Goal: Find specific page/section: Find specific page/section

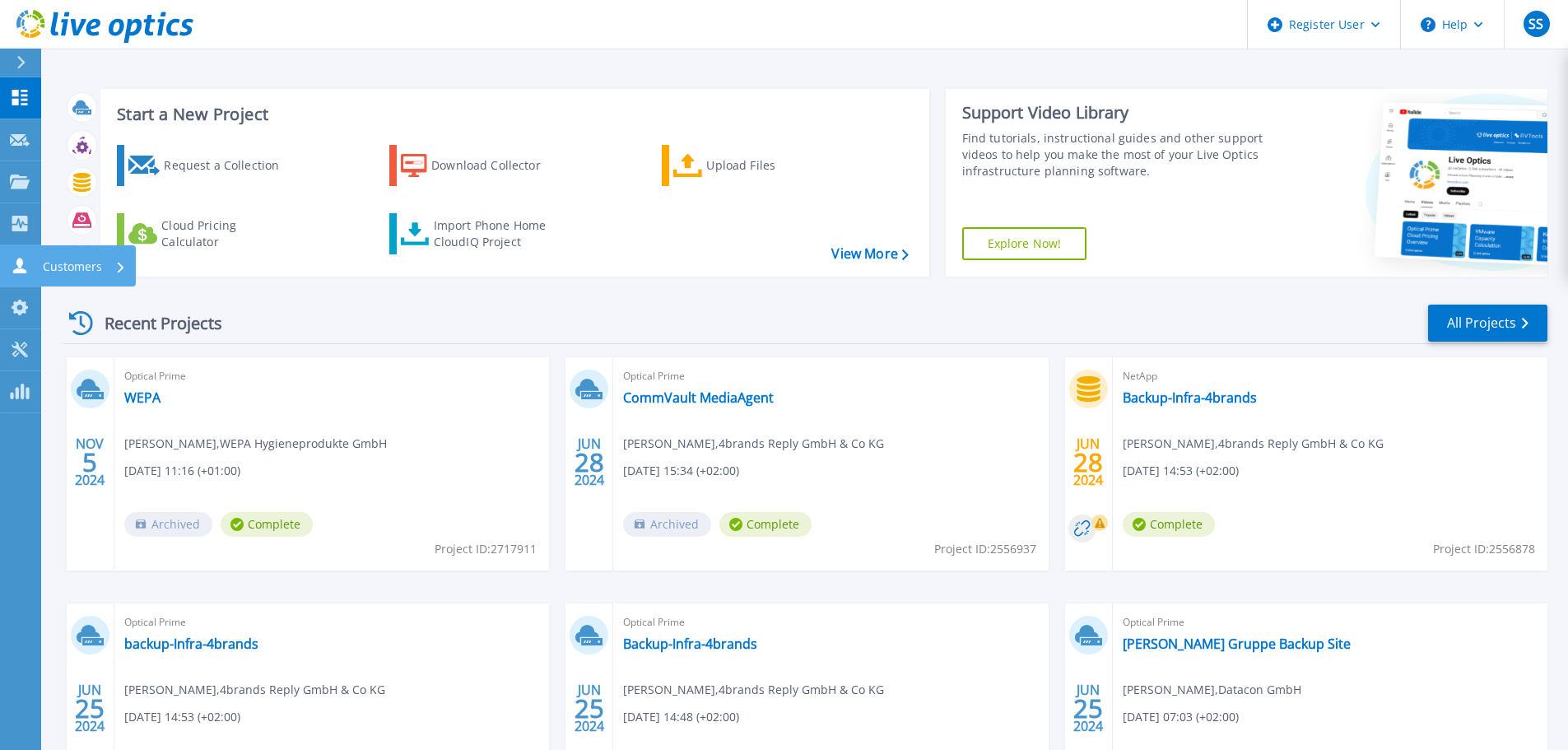
click at [17, 270] on icon at bounding box center [19, 265] width 13 height 15
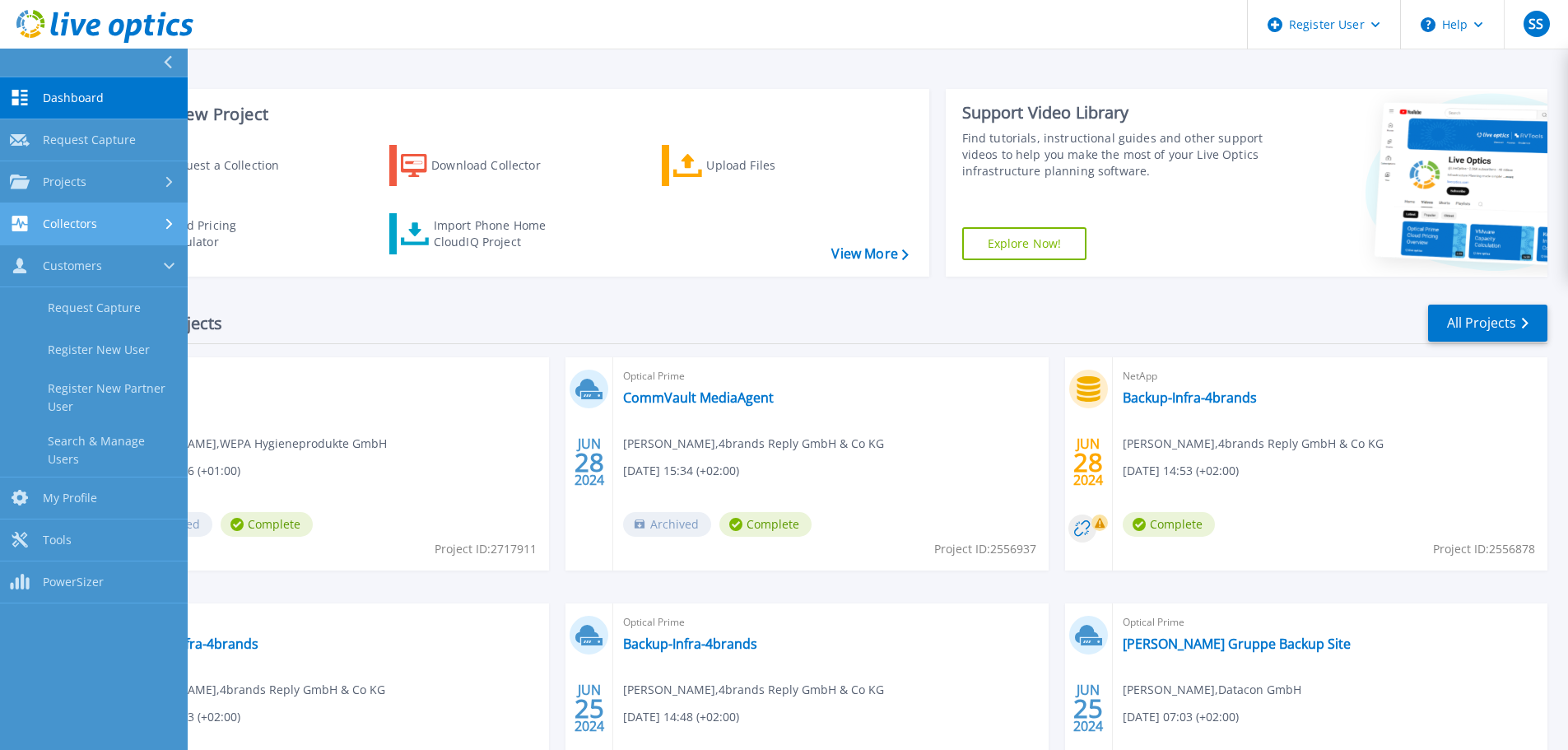
click at [88, 223] on span "Collectors" at bounding box center [70, 223] width 54 height 15
click at [96, 222] on div "Collectors" at bounding box center [93, 223] width 168 height 15
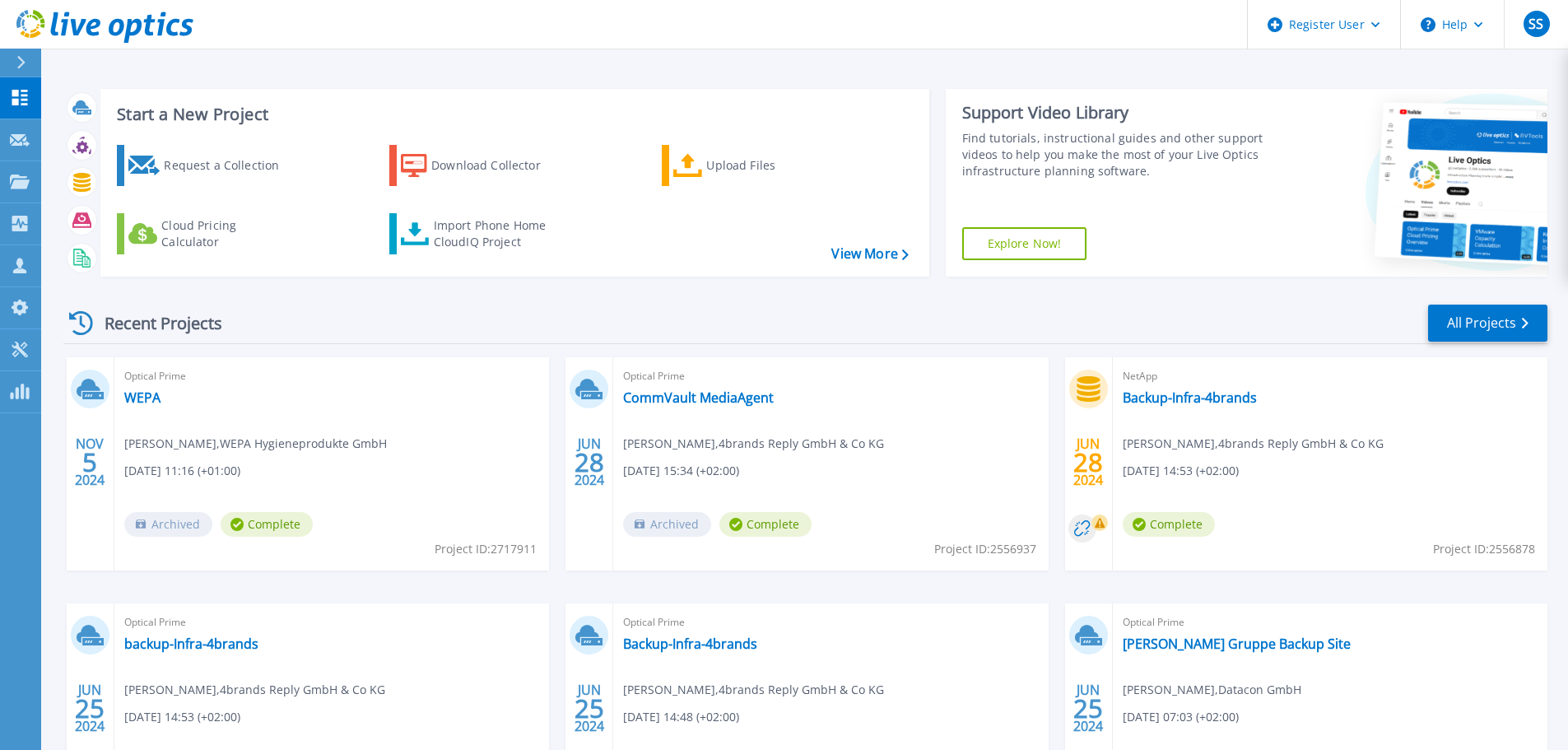
click at [515, 314] on div "Recent Projects All Projects" at bounding box center [805, 324] width 1484 height 41
click at [27, 67] on div at bounding box center [27, 63] width 27 height 28
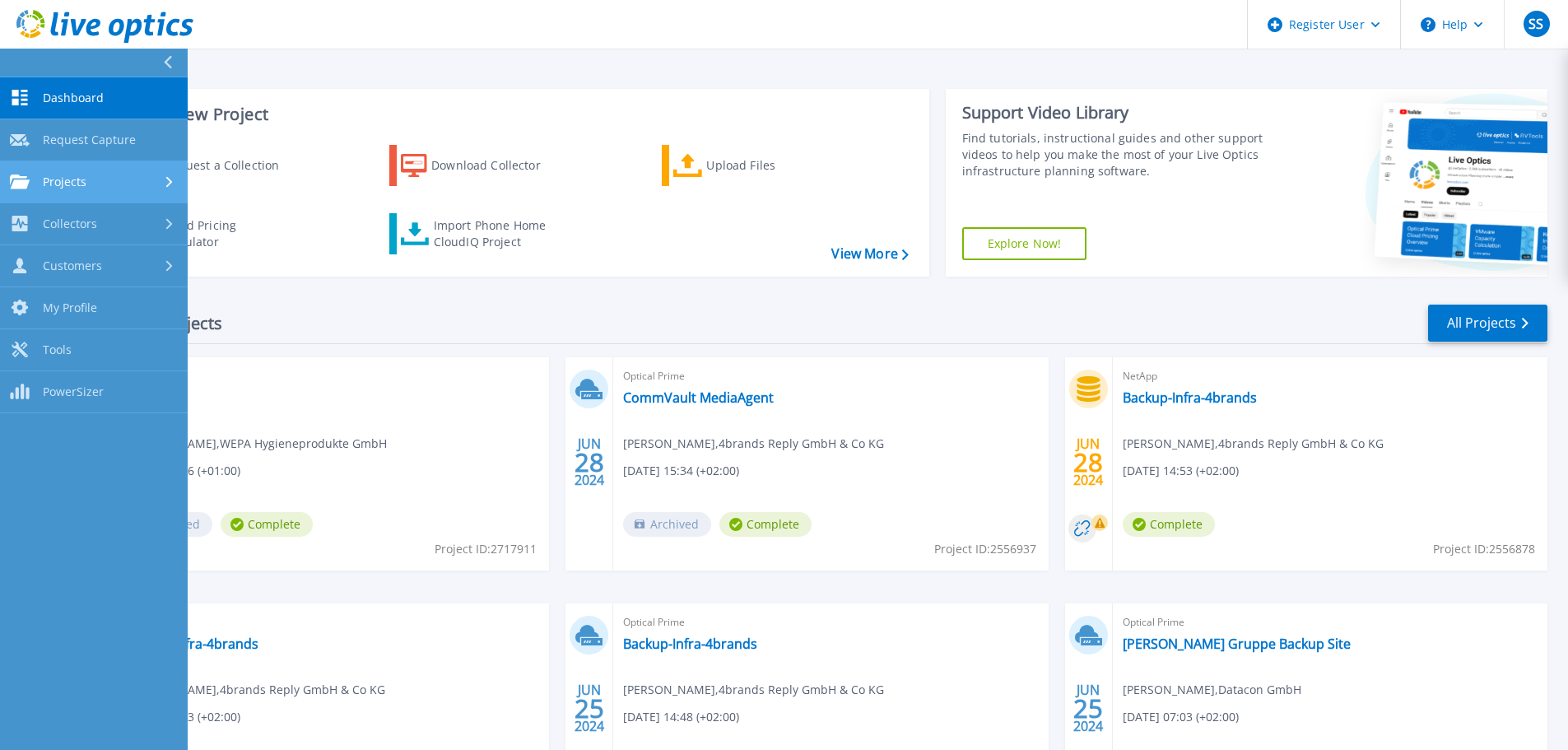
click at [88, 177] on div "Projects" at bounding box center [93, 181] width 168 height 15
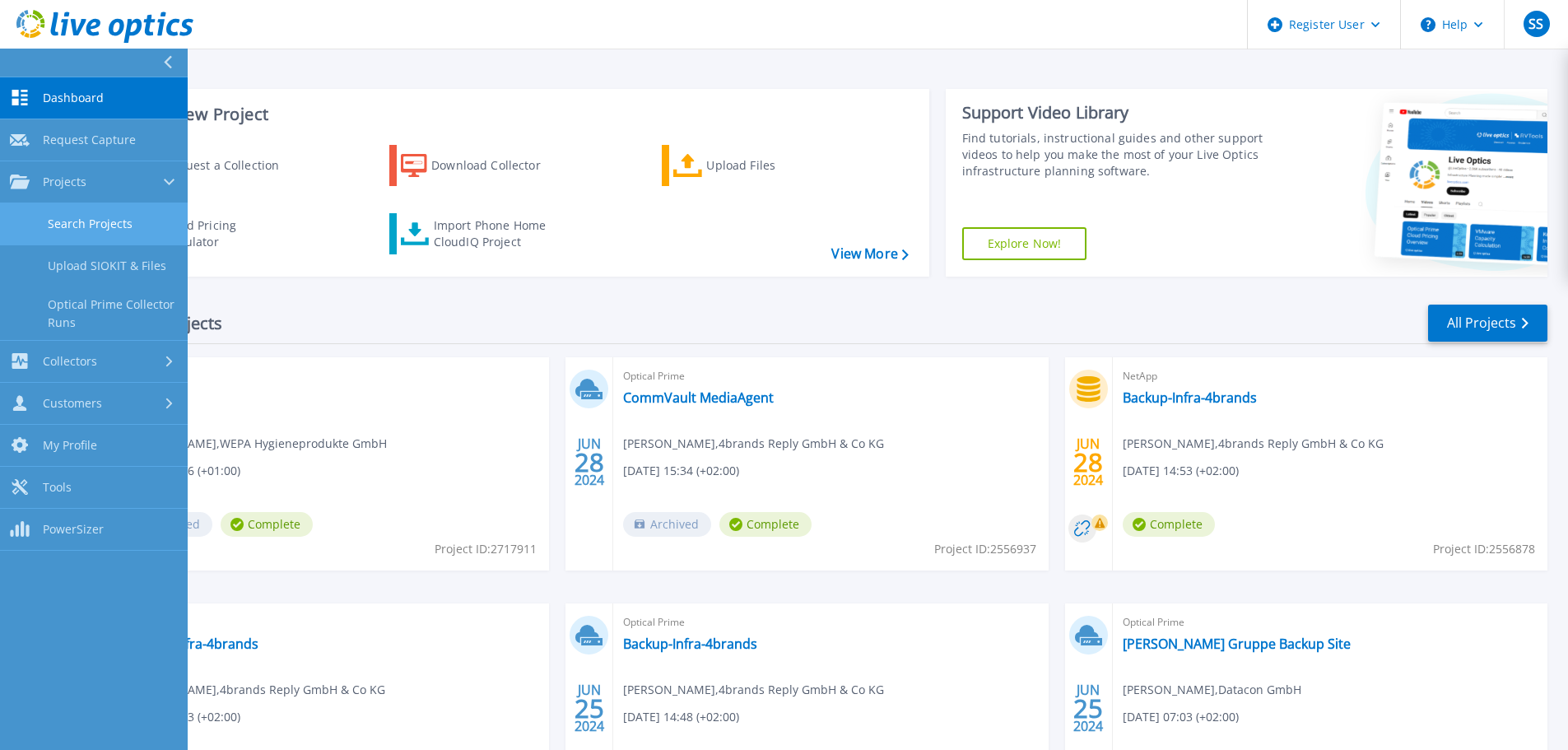
click at [76, 219] on link "Search Projects" at bounding box center [94, 224] width 187 height 42
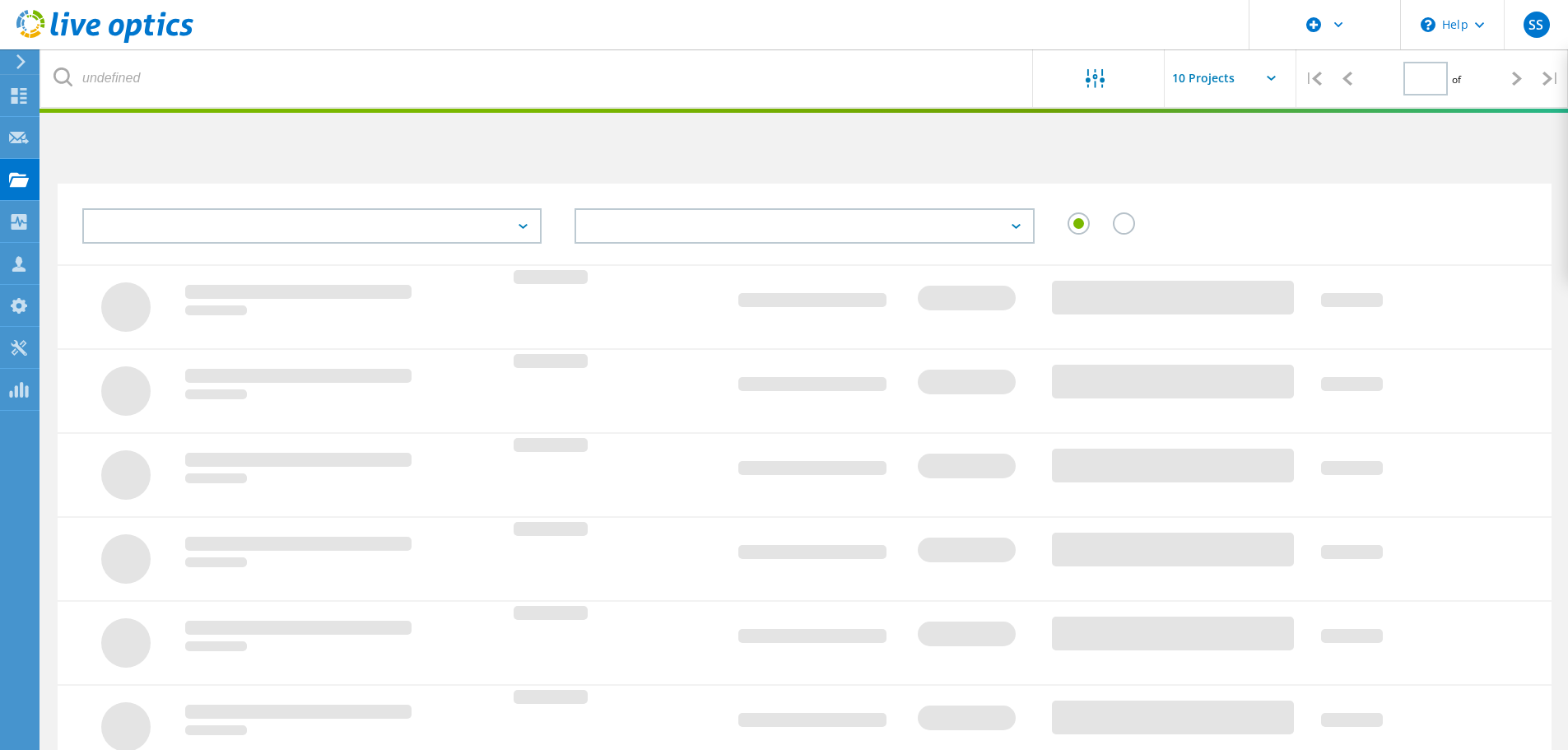
type input "1"
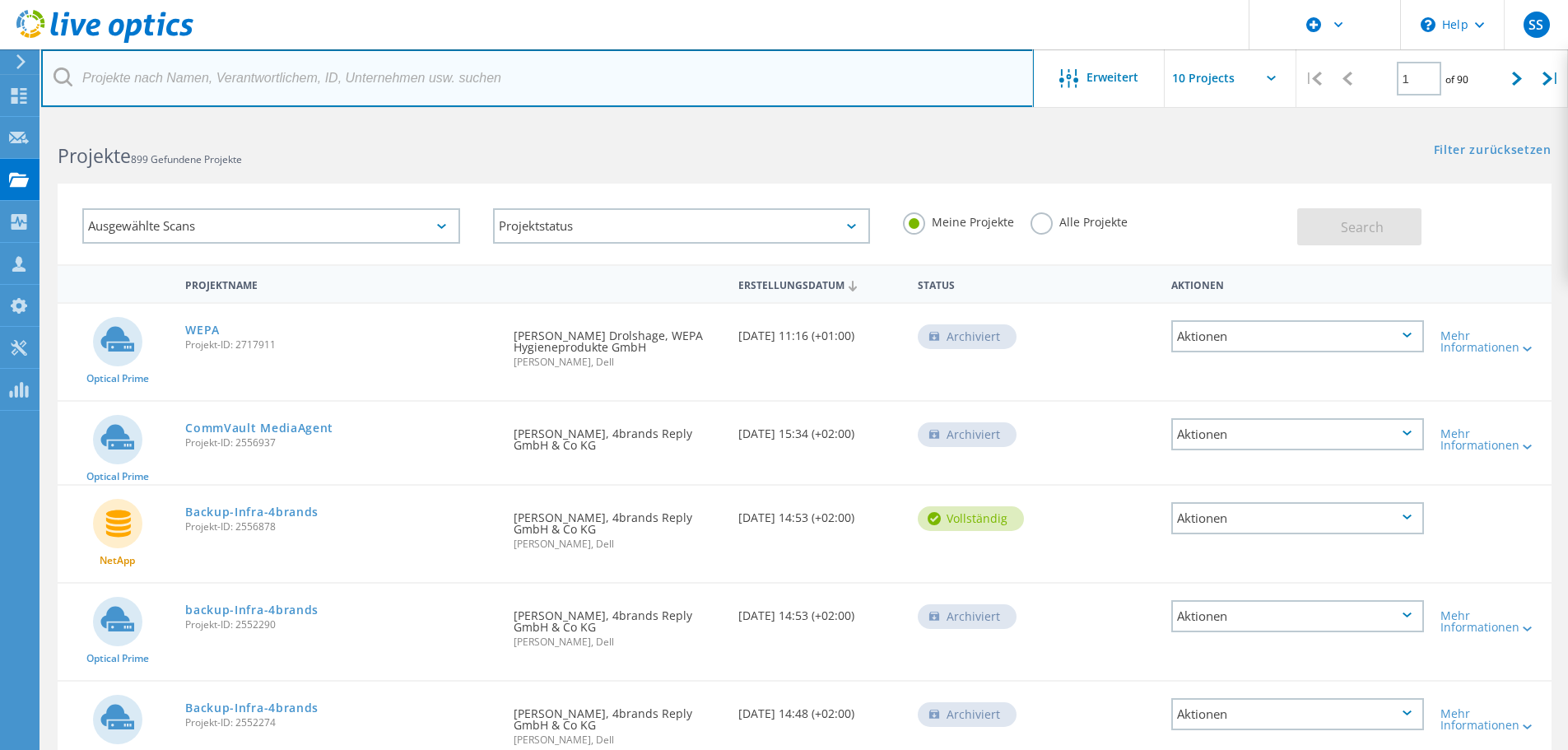
click at [386, 73] on input "text" at bounding box center [537, 77] width 992 height 58
type input "FEV"
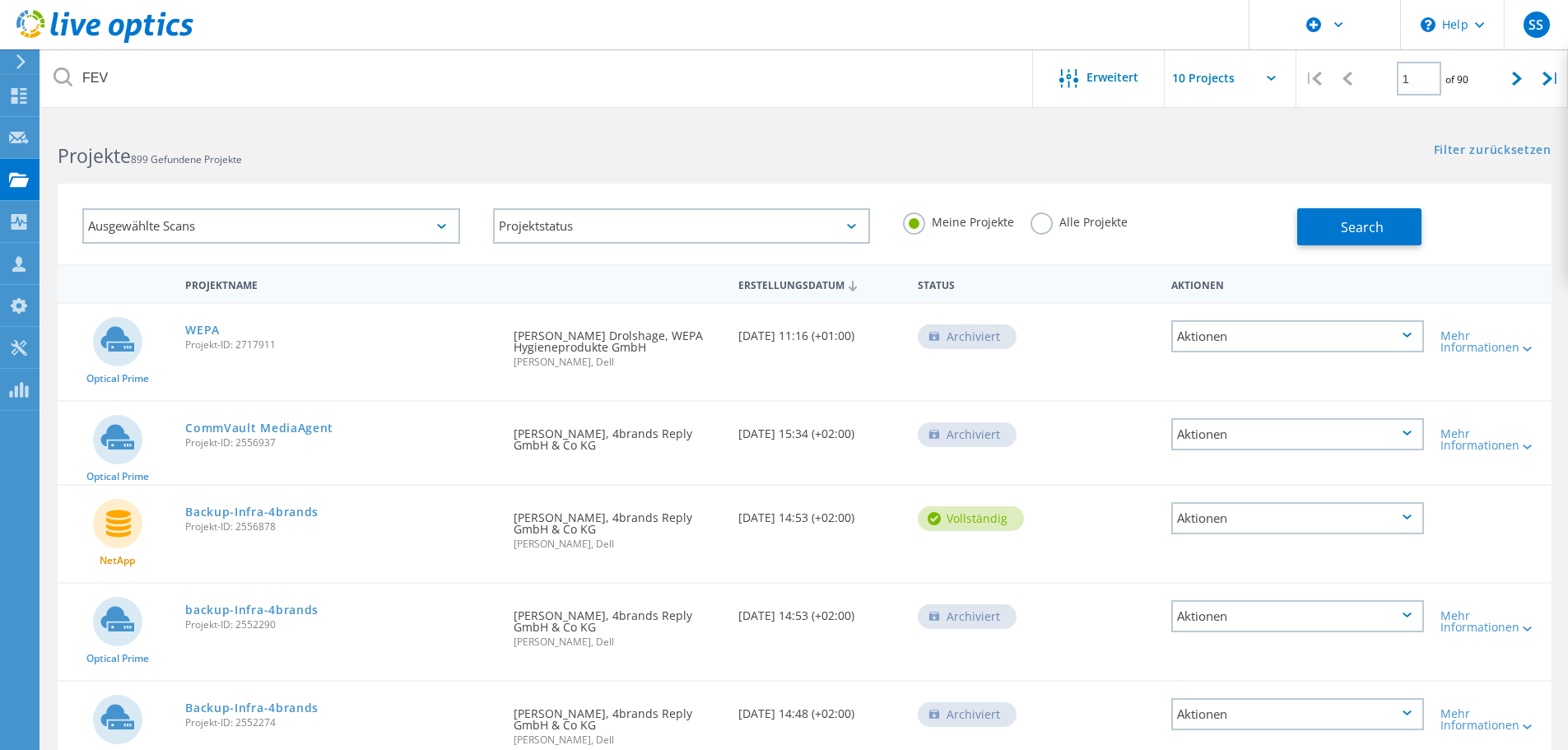
click at [1058, 229] on div "Alle Projekte" at bounding box center [1078, 224] width 97 height 24
click at [1050, 219] on label "Alle Projekte" at bounding box center [1078, 220] width 97 height 15
click at [0, 0] on input "Alle Projekte" at bounding box center [0, 0] width 0 height 0
click at [1336, 235] on button "Search" at bounding box center [1359, 226] width 125 height 37
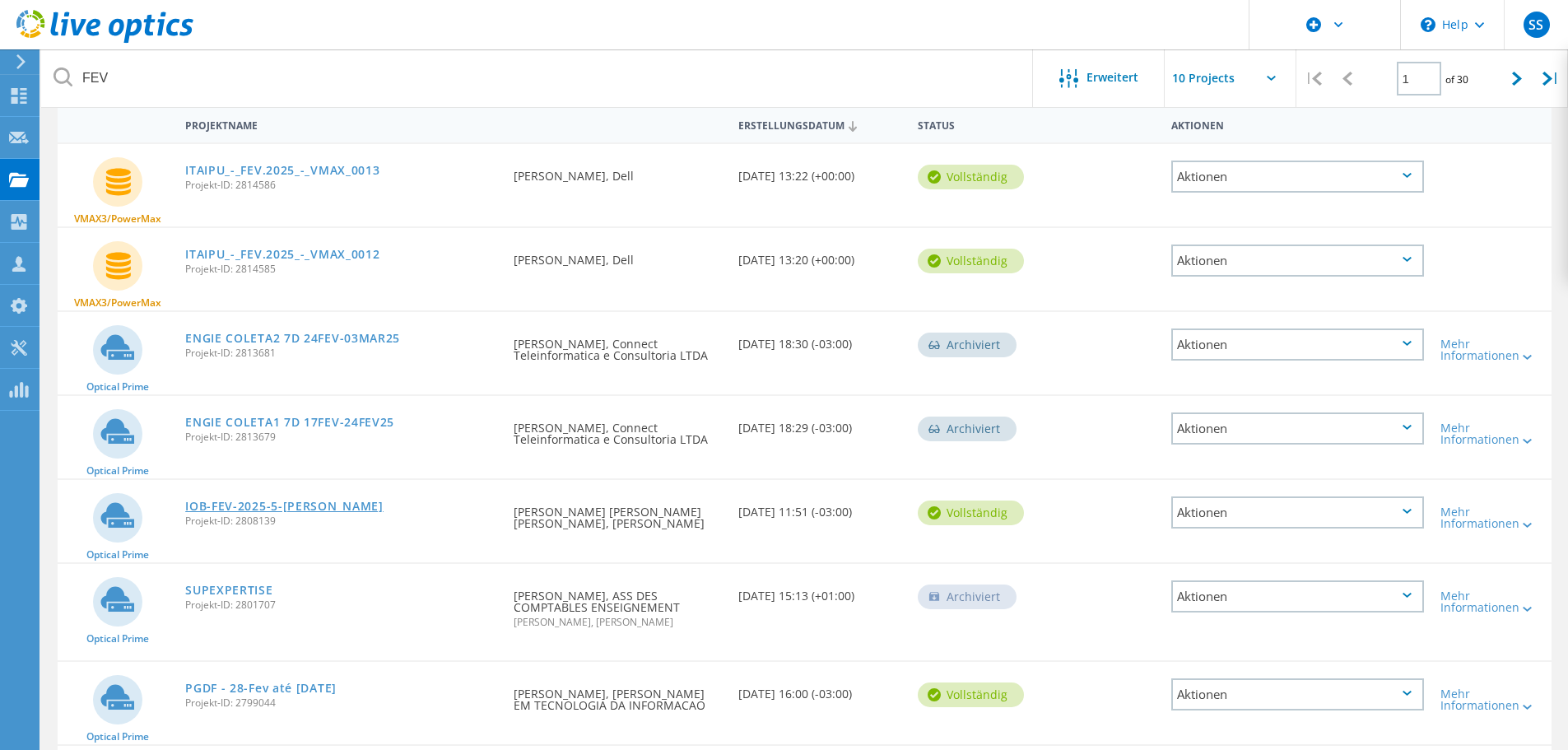
scroll to position [17, 0]
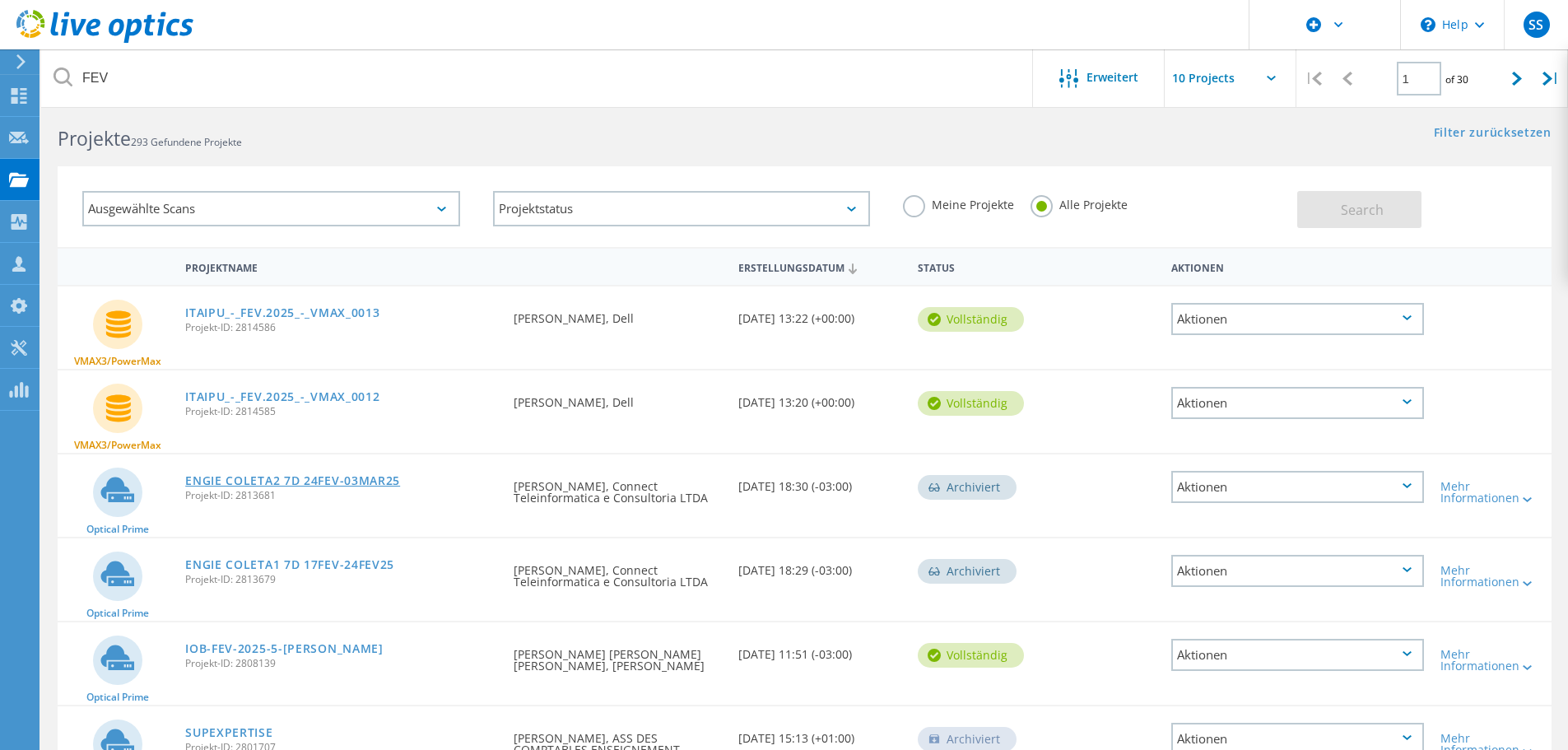
click at [264, 479] on link "ENGIE COLETA2 7D 24FEV-03MAR25" at bounding box center [293, 480] width 215 height 11
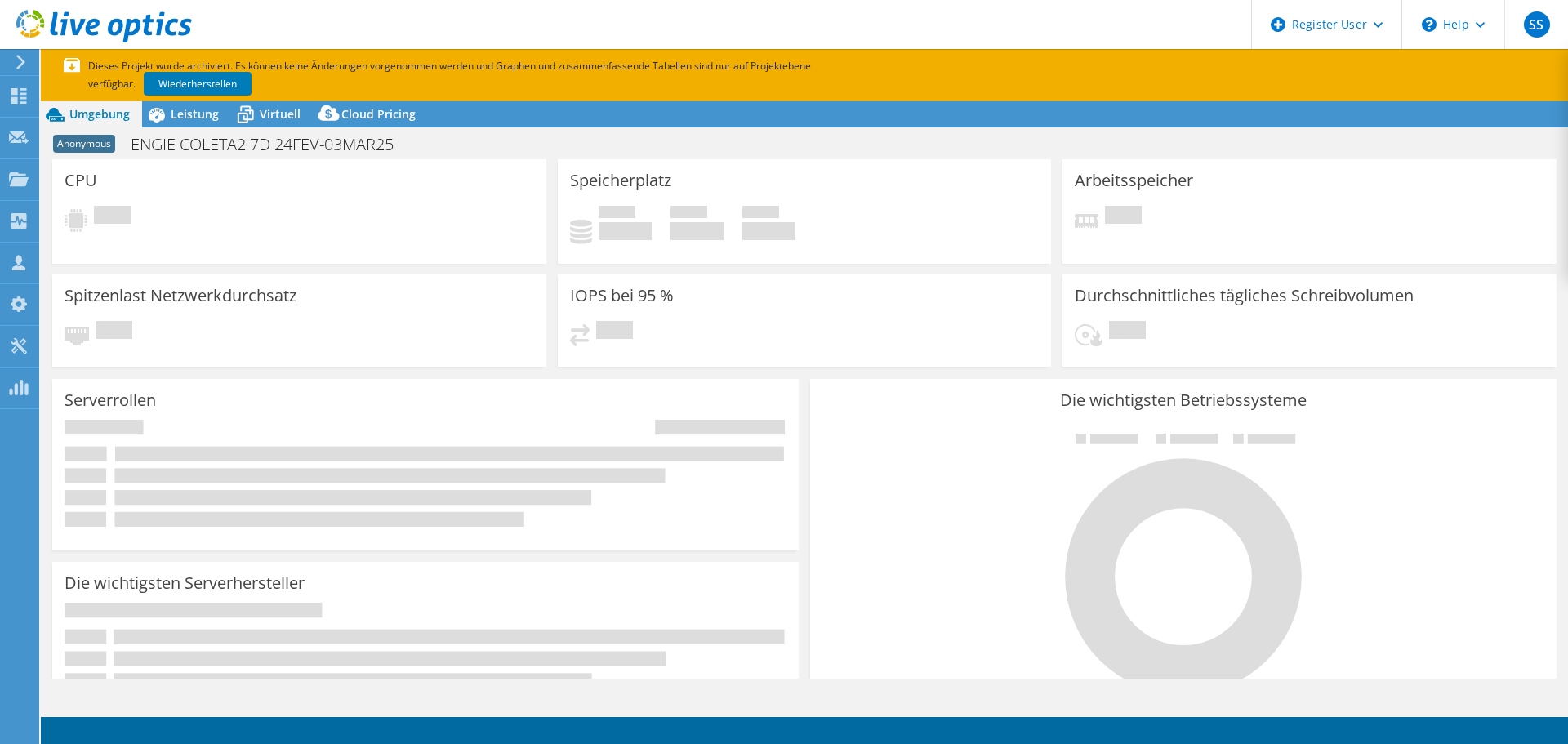
select select "USD"
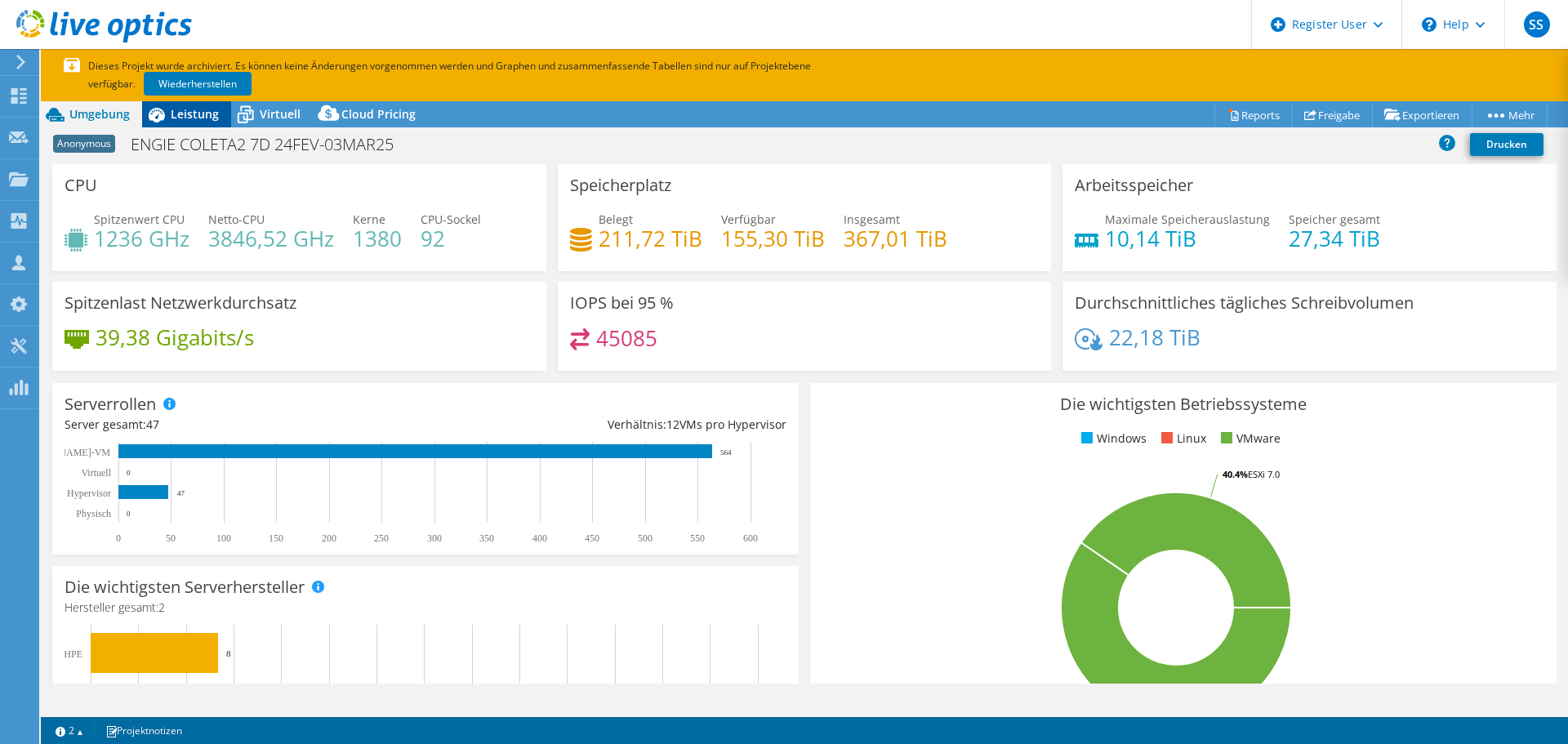
click at [190, 117] on span "Leistung" at bounding box center [194, 114] width 49 height 15
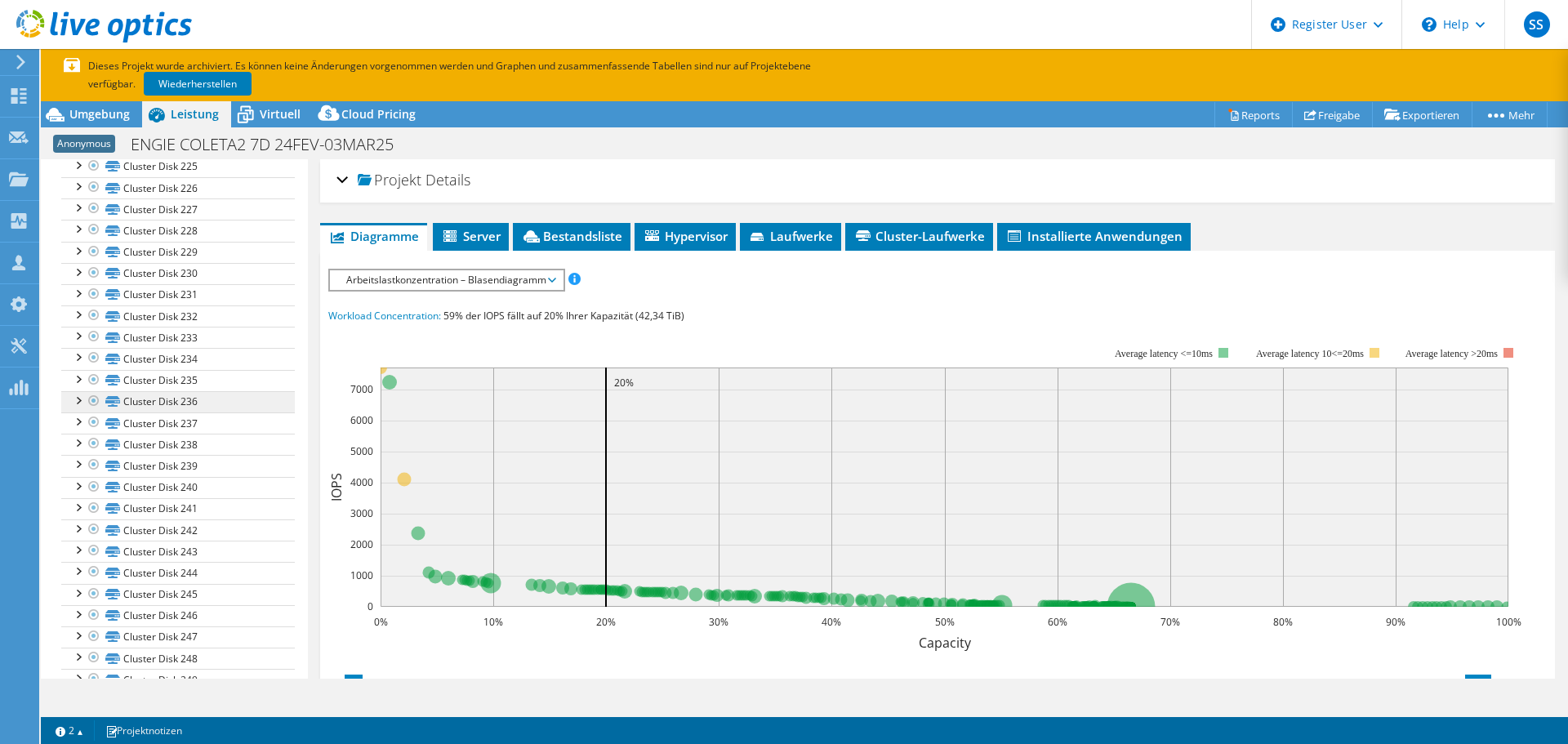
scroll to position [5256, 0]
click at [286, 107] on span "Virtuell" at bounding box center [281, 114] width 41 height 15
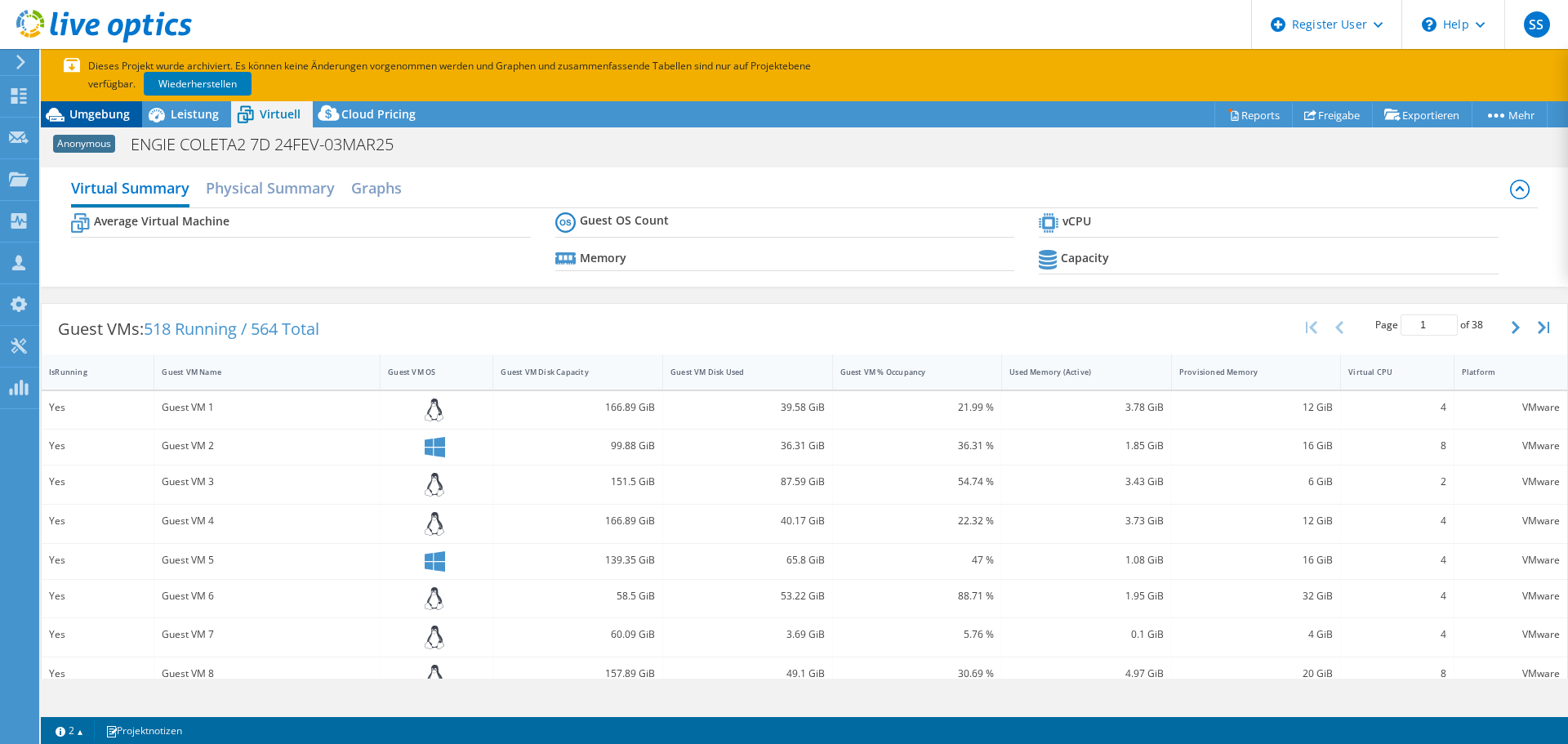
click at [116, 116] on span "Umgebung" at bounding box center [99, 114] width 61 height 15
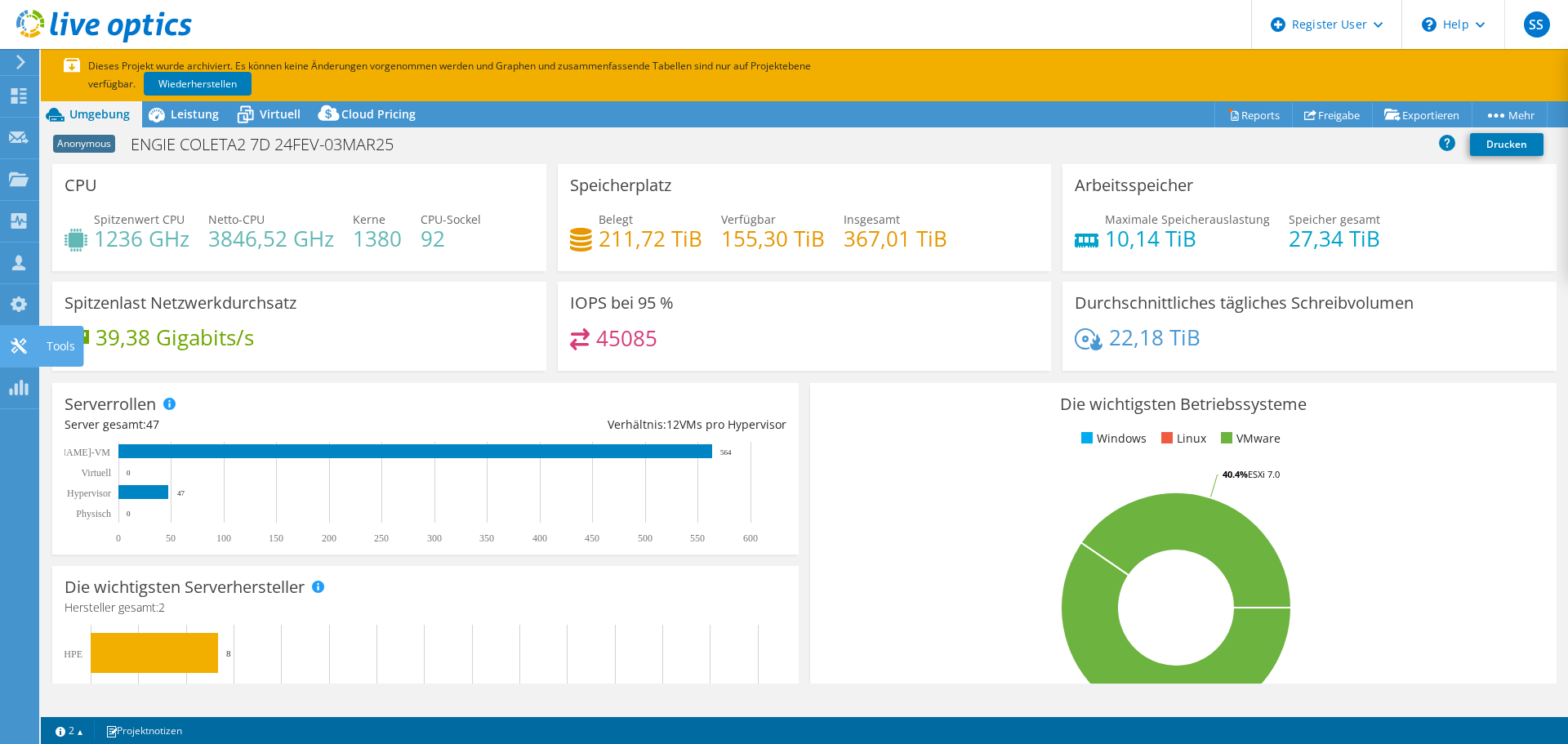
click at [18, 338] on icon at bounding box center [19, 346] width 20 height 15
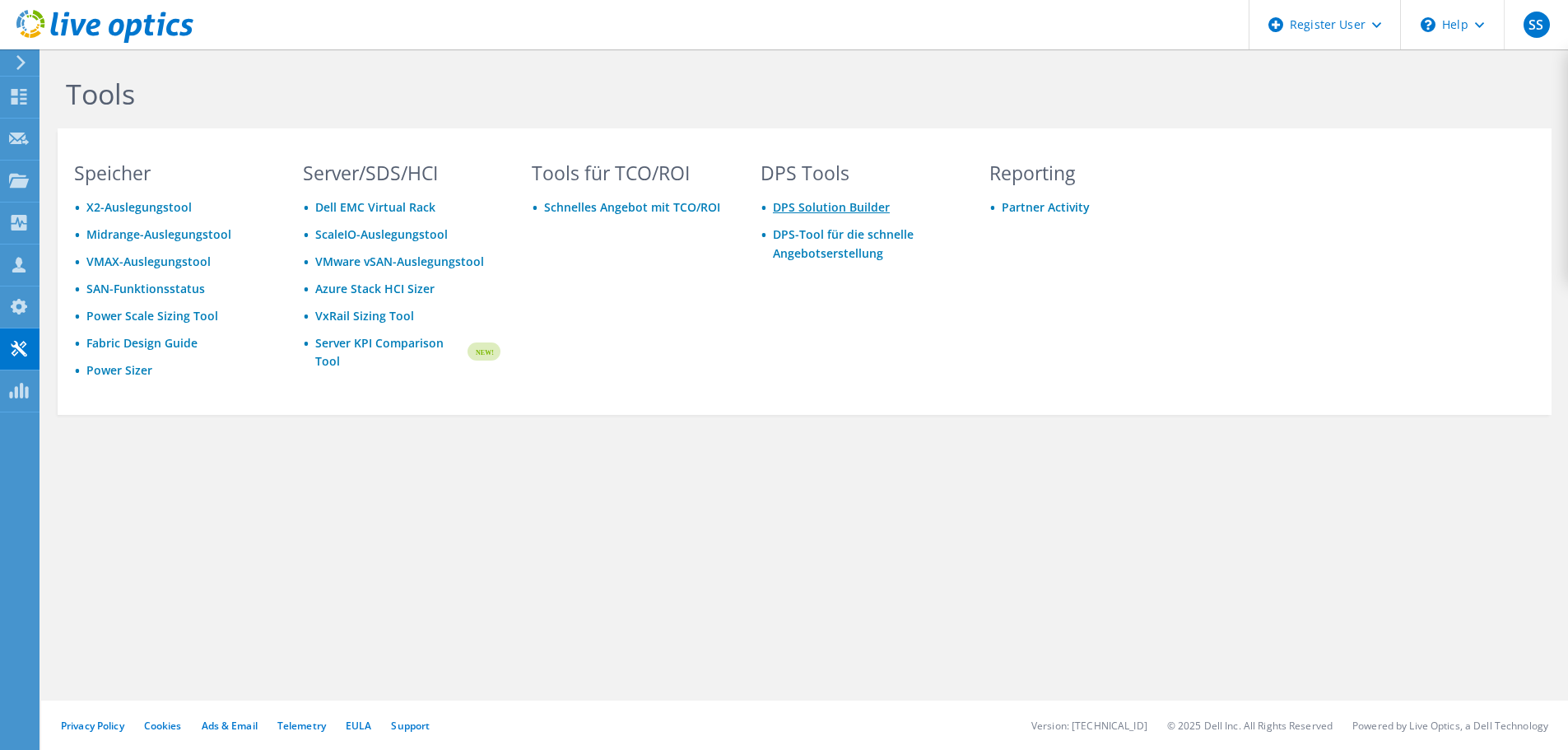
click at [832, 206] on link "DPS Solution Builder" at bounding box center [832, 207] width 117 height 15
click at [12, 299] on icon at bounding box center [19, 307] width 20 height 15
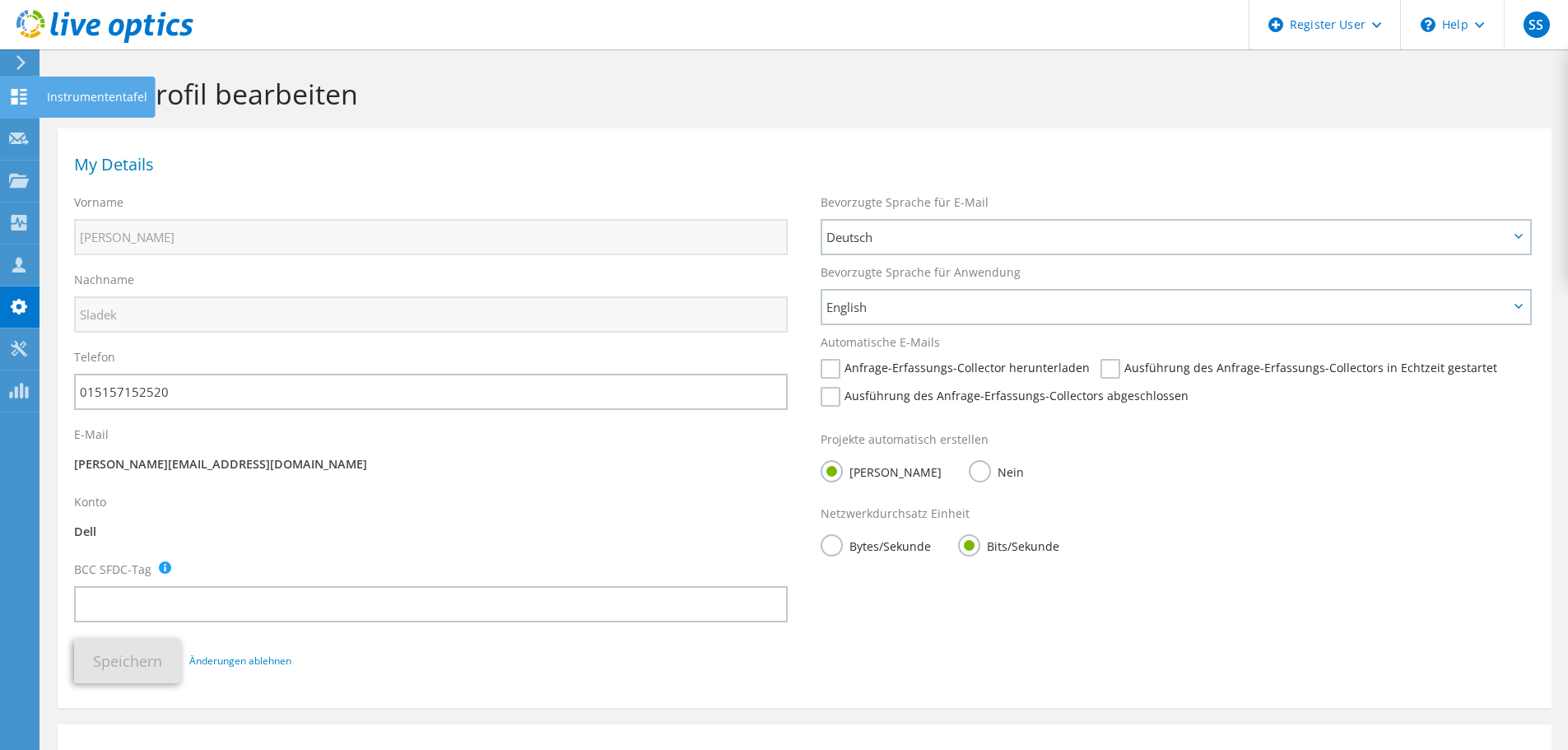
click at [22, 96] on icon at bounding box center [19, 96] width 20 height 15
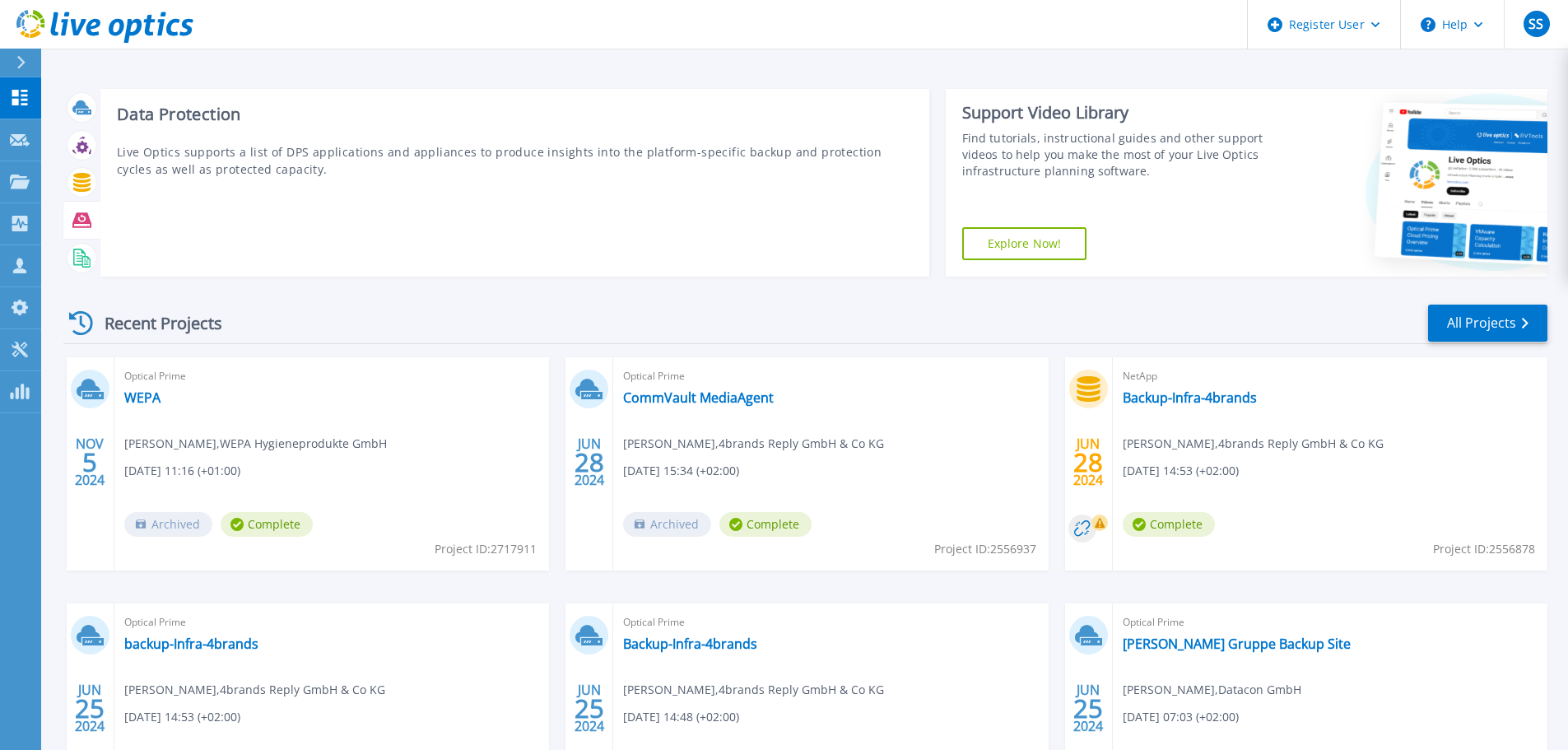
click at [87, 217] on icon at bounding box center [82, 219] width 19 height 15
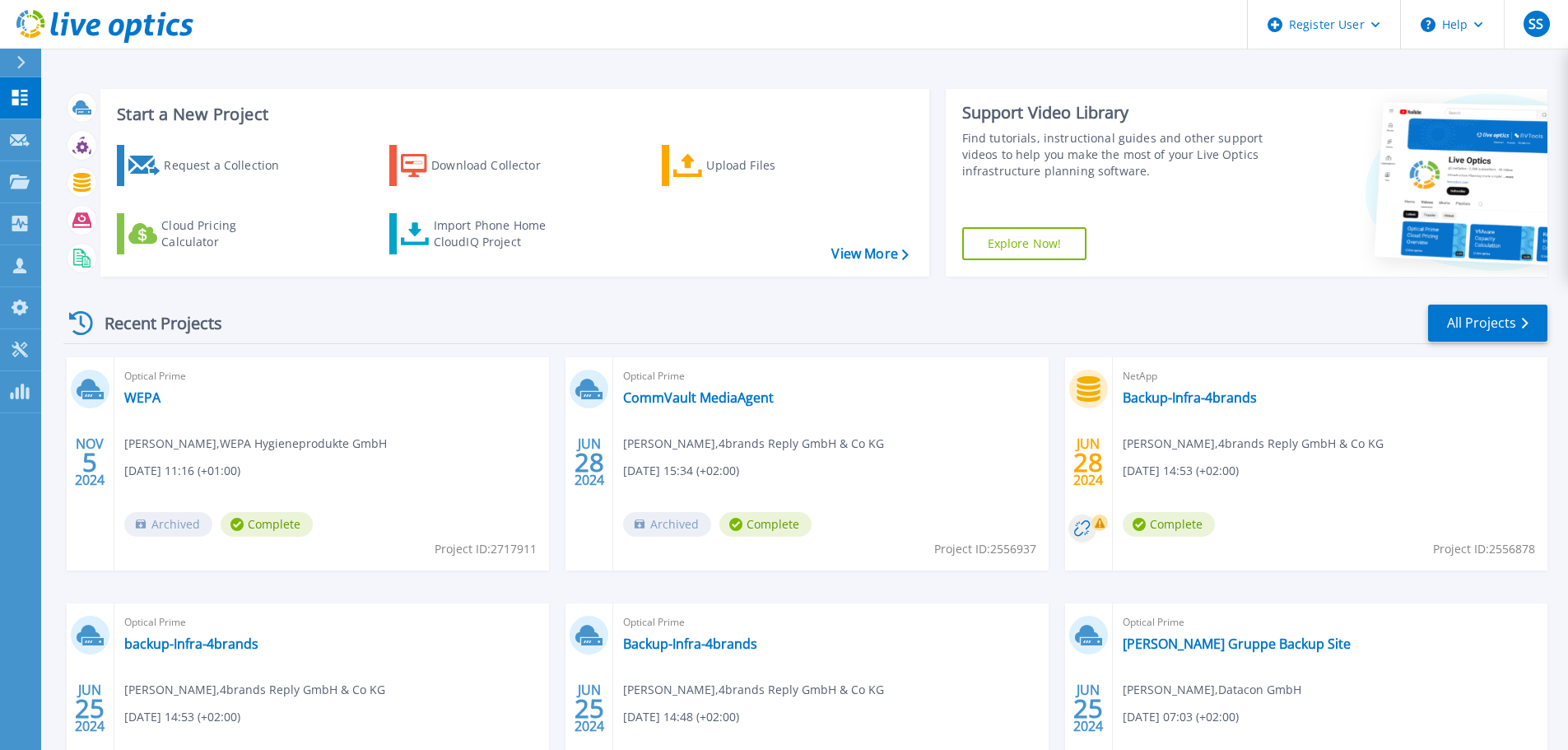
click at [1015, 246] on link "Explore Now!" at bounding box center [1025, 243] width 125 height 33
click at [25, 347] on icon at bounding box center [19, 350] width 15 height 15
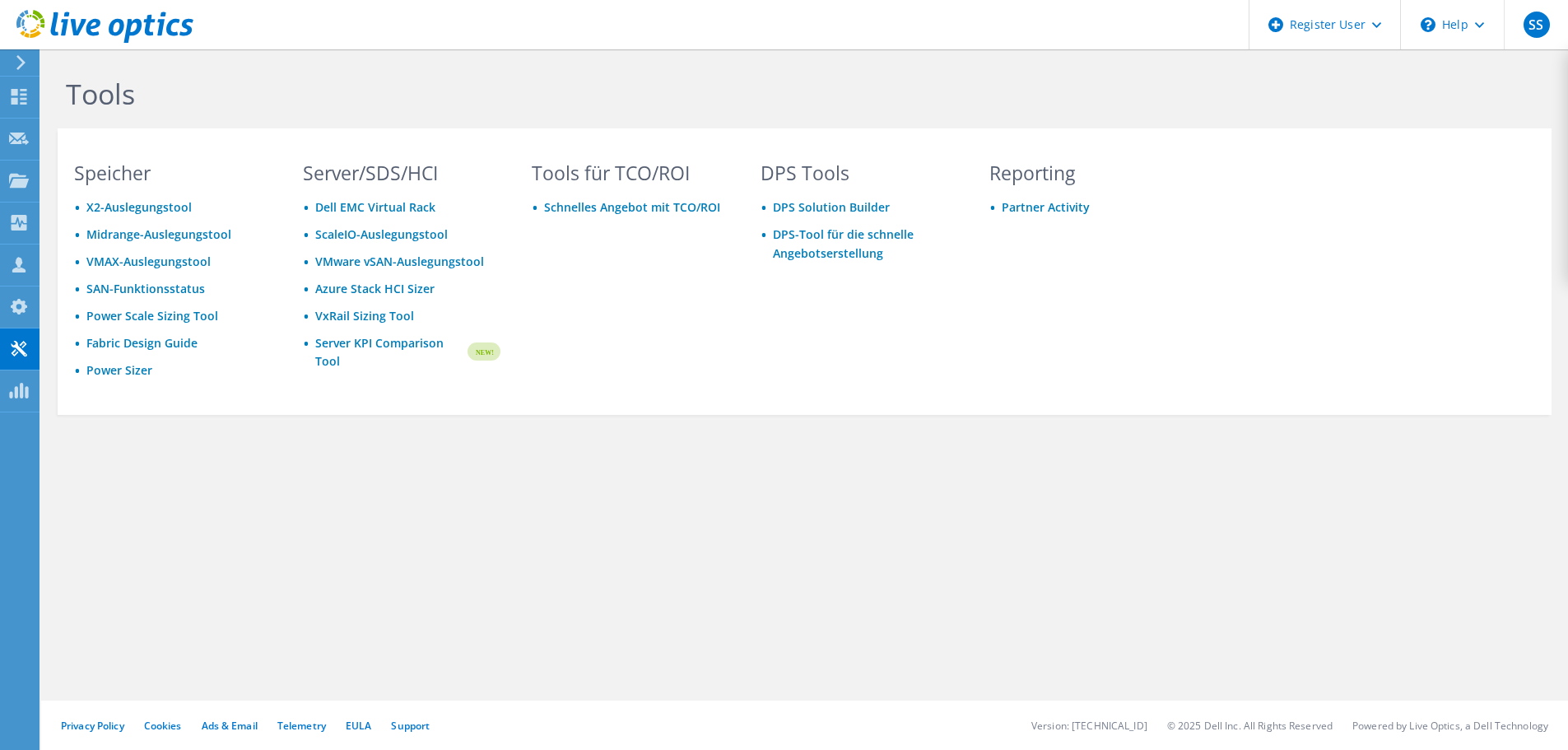
click at [1480, 26] on use at bounding box center [1480, 25] width 9 height 6
click at [1471, 75] on link "Explore Helpful Articles" at bounding box center [1493, 70] width 184 height 40
